Goal: Transaction & Acquisition: Purchase product/service

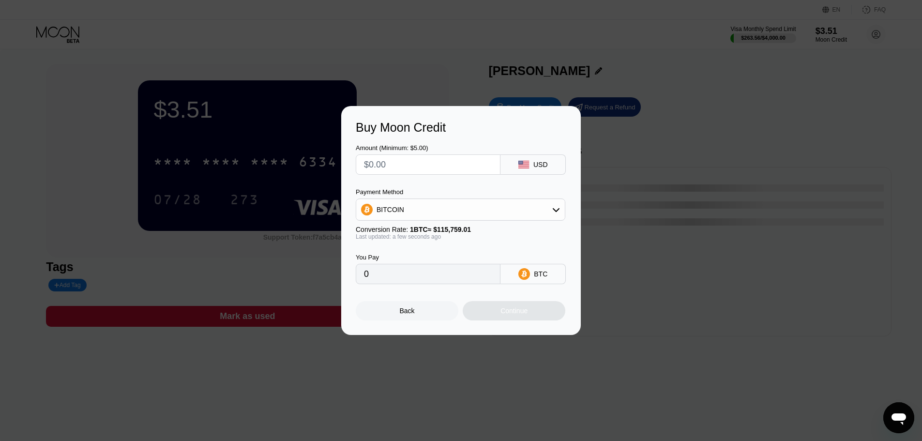
drag, startPoint x: 415, startPoint y: 314, endPoint x: 452, endPoint y: 319, distance: 37.0
click at [414, 315] on div "Back" at bounding box center [407, 310] width 103 height 19
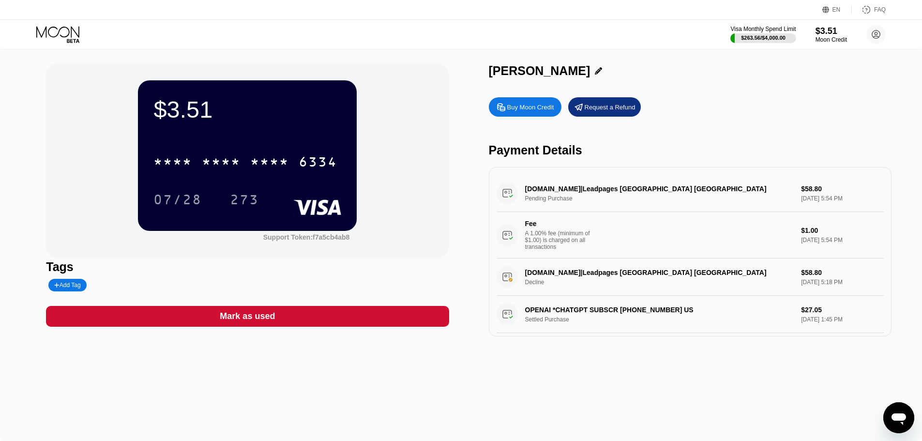
drag, startPoint x: 680, startPoint y: 193, endPoint x: 589, endPoint y: 193, distance: 91.5
click at [589, 193] on div "[DOMAIN_NAME]|Leadpages [GEOGRAPHIC_DATA] [GEOGRAPHIC_DATA] Pending Purchase $5…" at bounding box center [690, 217] width 387 height 84
click at [590, 193] on div "[DOMAIN_NAME]|Leadpages [GEOGRAPHIC_DATA] [GEOGRAPHIC_DATA] Pending Purchase $5…" at bounding box center [690, 217] width 387 height 84
click at [567, 198] on div "[DOMAIN_NAME]|Leadpages [GEOGRAPHIC_DATA] [GEOGRAPHIC_DATA] Pending Purchase $5…" at bounding box center [690, 217] width 387 height 84
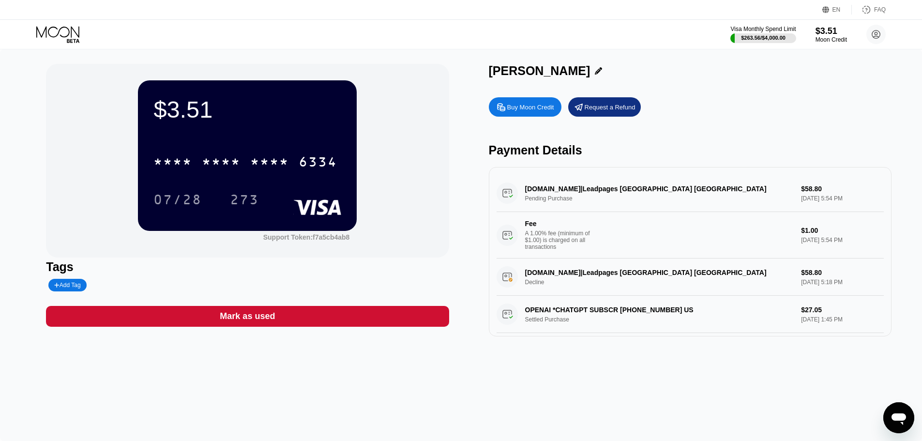
click at [509, 198] on div "[DOMAIN_NAME]|Leadpages [GEOGRAPHIC_DATA] [GEOGRAPHIC_DATA] Pending Purchase $5…" at bounding box center [690, 217] width 387 height 84
drag, startPoint x: 635, startPoint y: 193, endPoint x: 757, endPoint y: 190, distance: 122.5
click at [726, 190] on div "[DOMAIN_NAME]|Leadpages [GEOGRAPHIC_DATA] [GEOGRAPHIC_DATA] Pending Purchase $5…" at bounding box center [690, 217] width 387 height 84
click at [760, 190] on div "[DOMAIN_NAME]|Leadpages [GEOGRAPHIC_DATA] [GEOGRAPHIC_DATA] Pending Purchase $5…" at bounding box center [690, 217] width 387 height 84
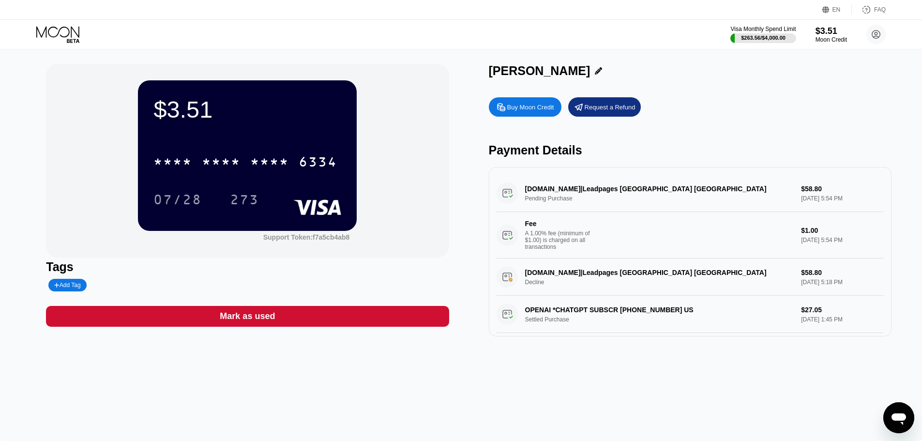
click at [559, 200] on div "[DOMAIN_NAME]|Leadpages [GEOGRAPHIC_DATA] [GEOGRAPHIC_DATA] Pending Purchase $5…" at bounding box center [690, 217] width 387 height 84
click at [557, 203] on div "[DOMAIN_NAME]|Leadpages [GEOGRAPHIC_DATA] [GEOGRAPHIC_DATA] Pending Purchase $5…" at bounding box center [690, 217] width 387 height 84
click at [778, 189] on div "[DOMAIN_NAME]|Leadpages [GEOGRAPHIC_DATA] [GEOGRAPHIC_DATA] Pending Purchase $5…" at bounding box center [690, 217] width 387 height 84
drag, startPoint x: 778, startPoint y: 189, endPoint x: 705, endPoint y: 148, distance: 84.1
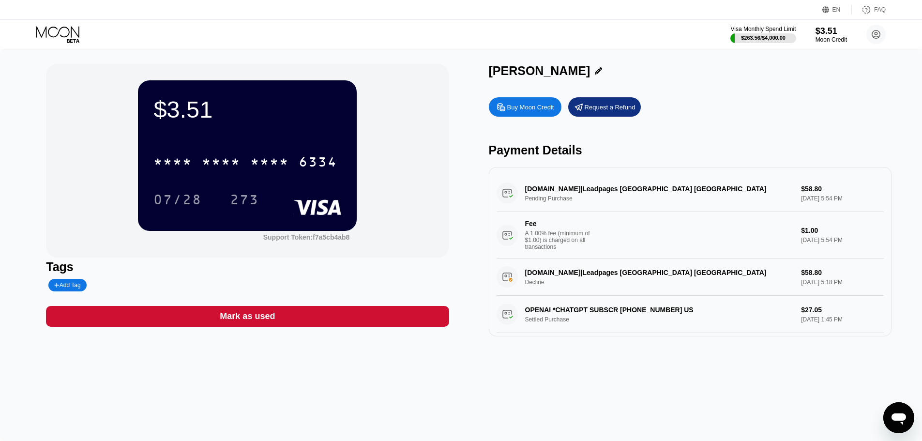
click at [705, 148] on div "Payment Details" at bounding box center [690, 150] width 403 height 14
click at [780, 117] on div "Buy Moon Credit Request a Refund" at bounding box center [690, 106] width 403 height 19
click at [656, 201] on div "[DOMAIN_NAME]|Leadpages [GEOGRAPHIC_DATA] [GEOGRAPHIC_DATA] Pending Purchase $5…" at bounding box center [690, 217] width 387 height 84
click at [656, 202] on div "[DOMAIN_NAME]|Leadpages [GEOGRAPHIC_DATA] [GEOGRAPHIC_DATA] Pending Purchase $5…" at bounding box center [690, 217] width 387 height 84
